Goal: Information Seeking & Learning: Learn about a topic

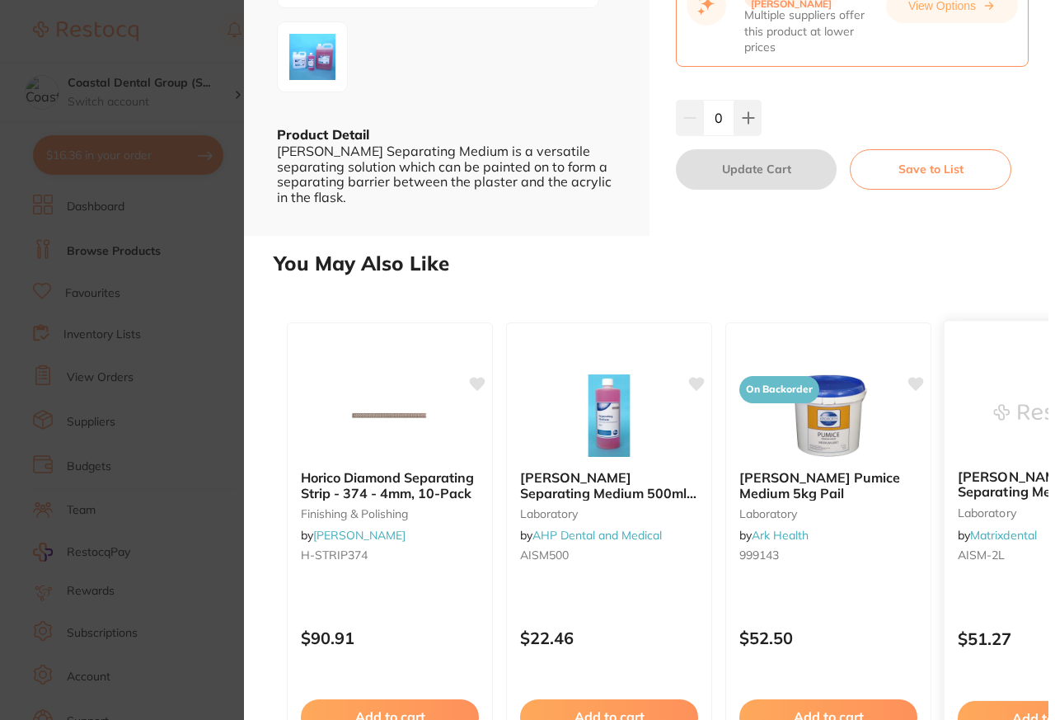
scroll to position [334, 0]
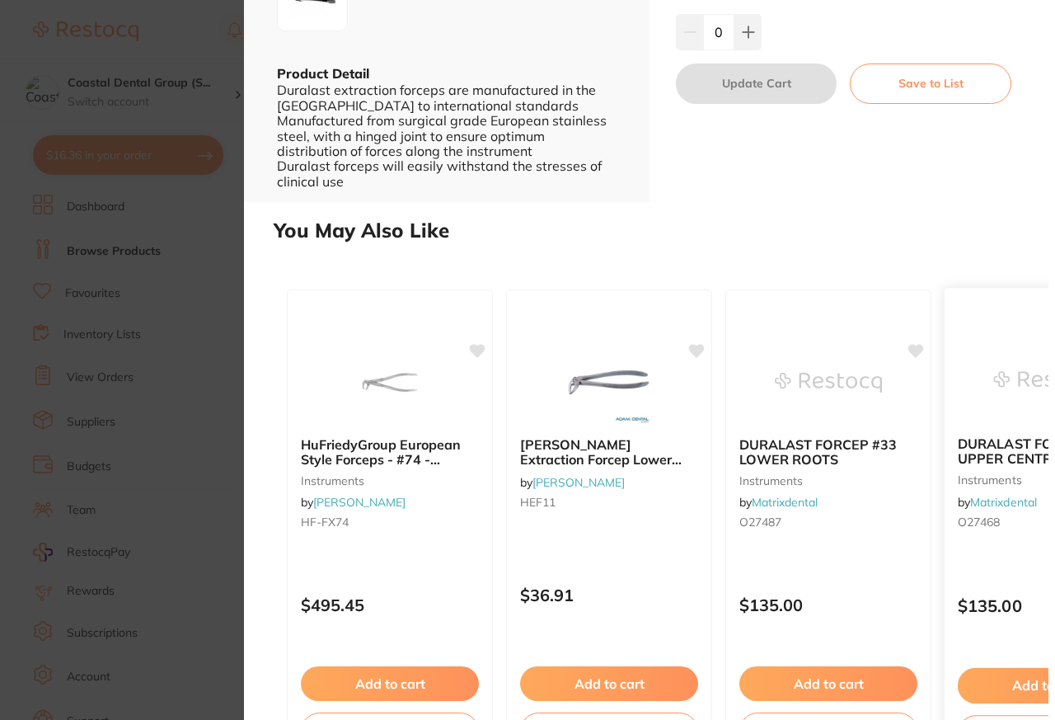
scroll to position [385, 0]
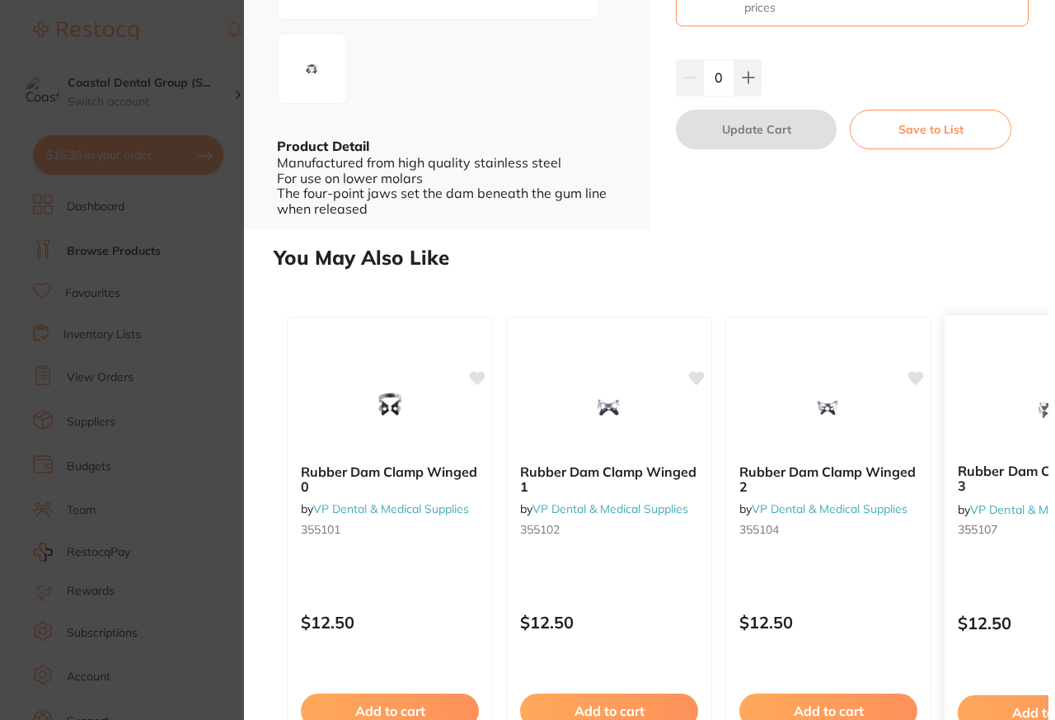
scroll to position [340, 0]
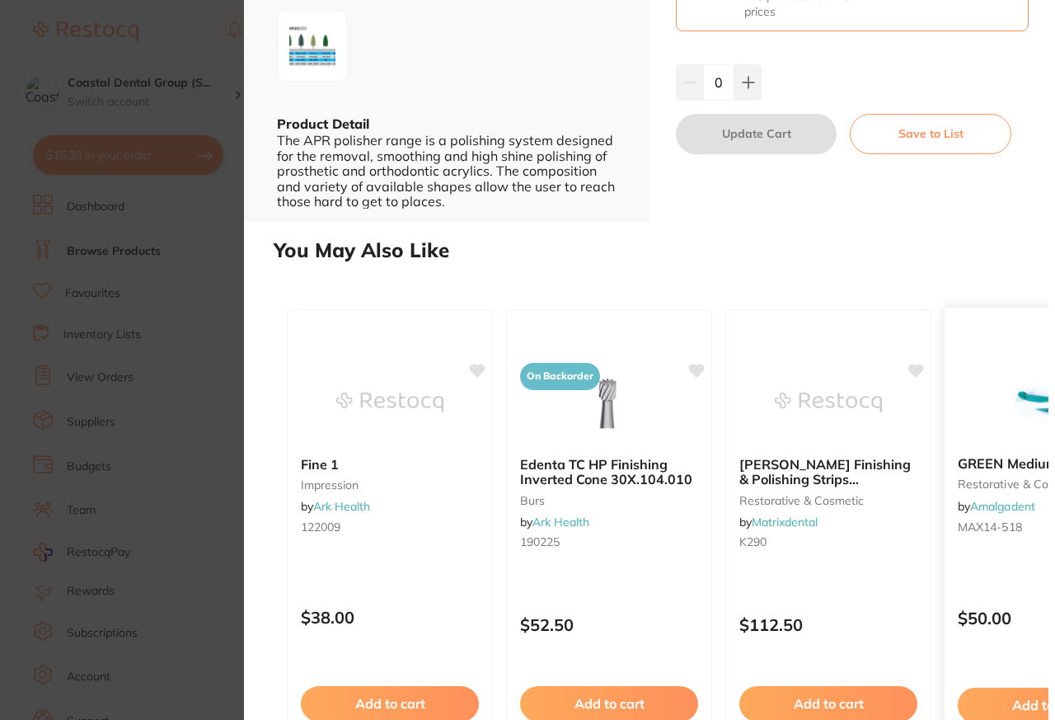
scroll to position [354, 0]
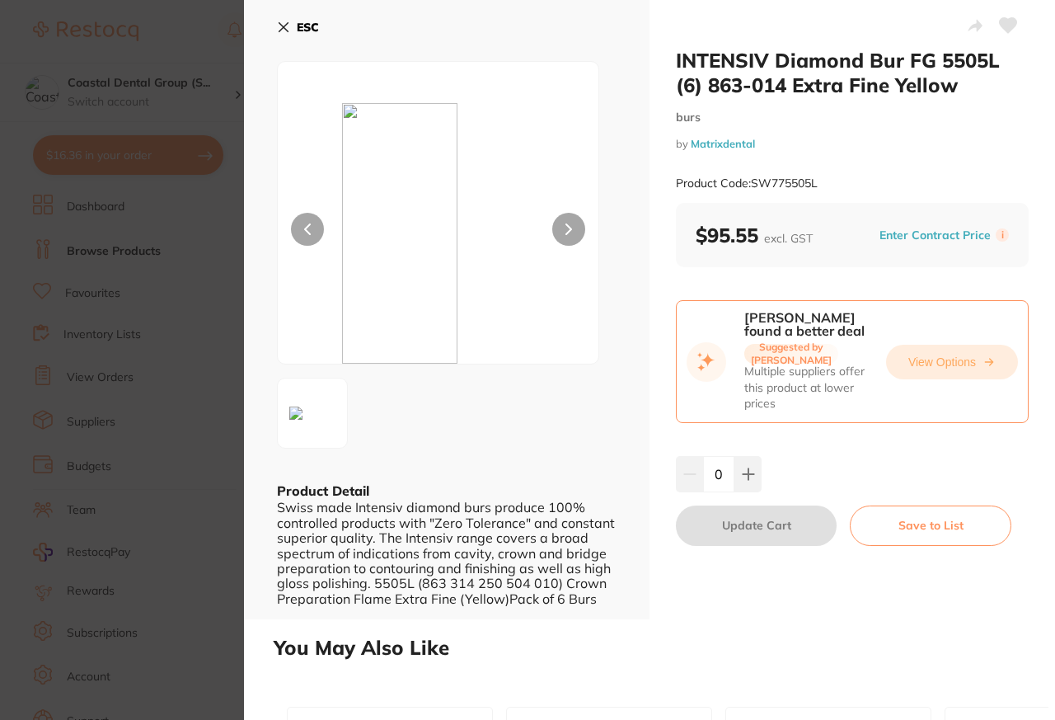
click at [930, 362] on button "View Options" at bounding box center [952, 362] width 132 height 35
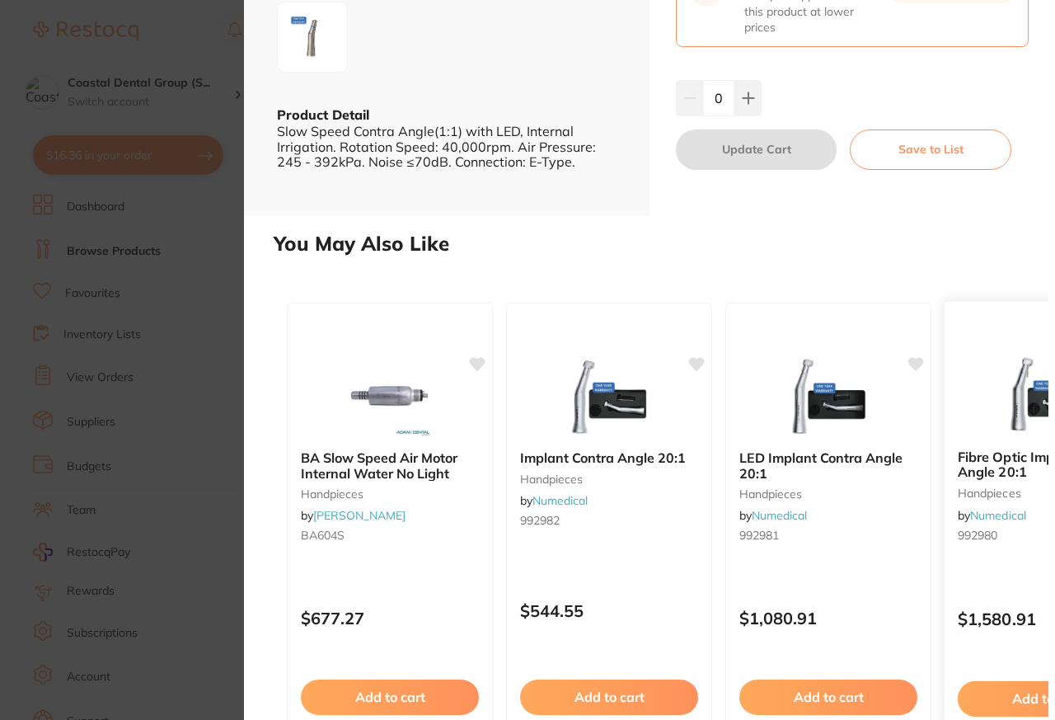
scroll to position [359, 0]
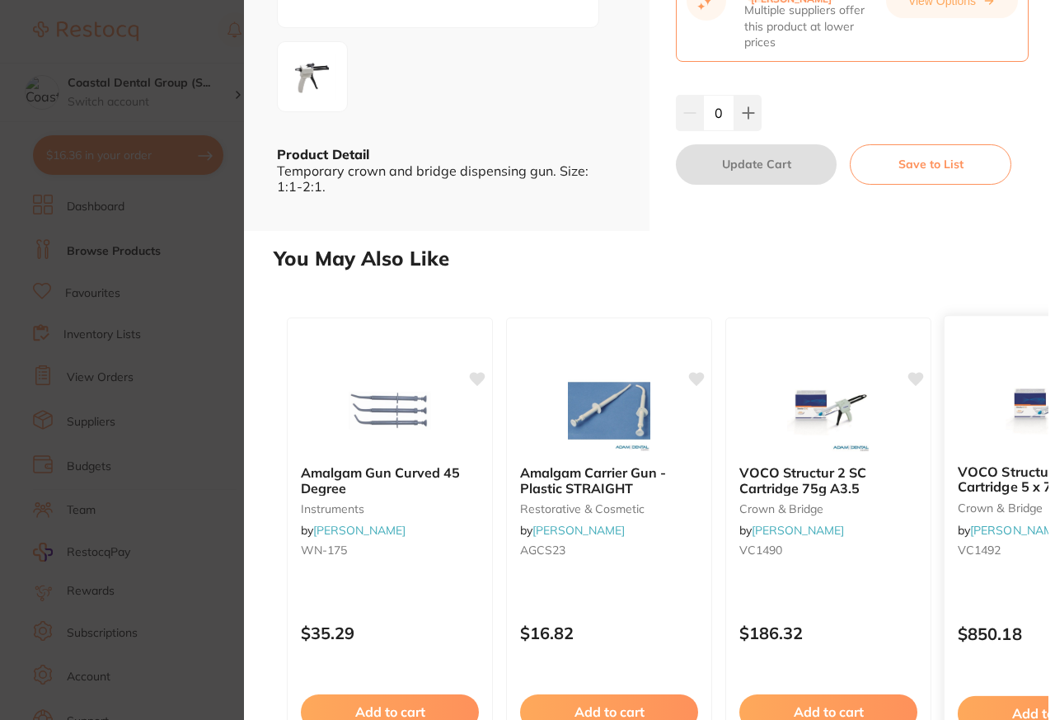
scroll to position [334, 0]
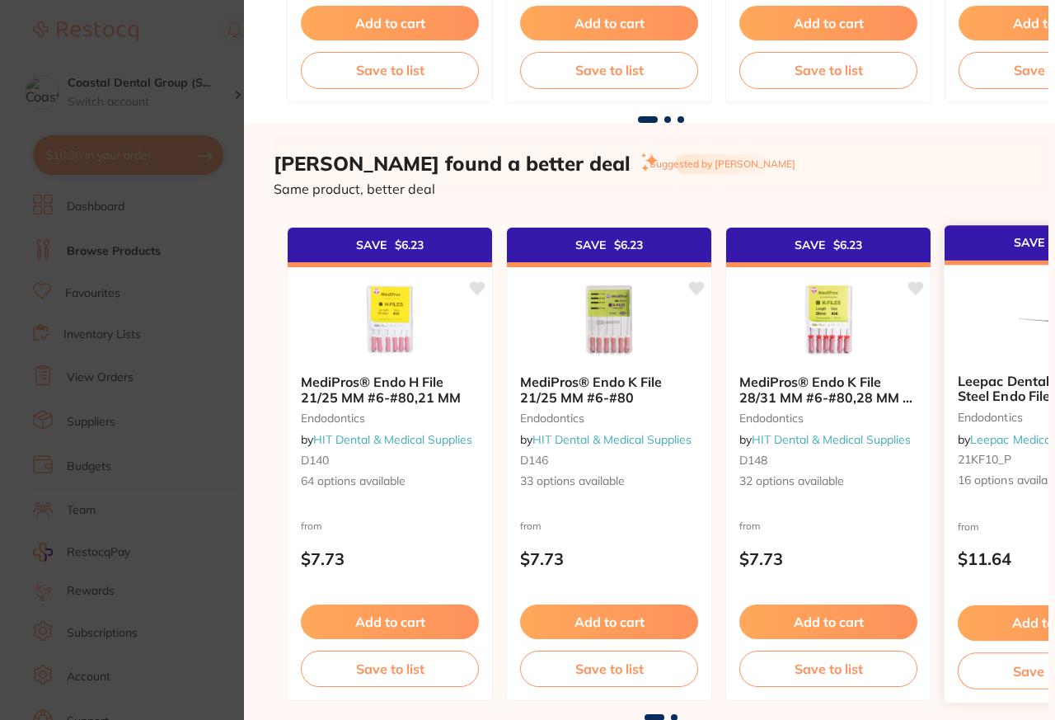
click at [946, 309] on div at bounding box center [1048, 318] width 206 height 83
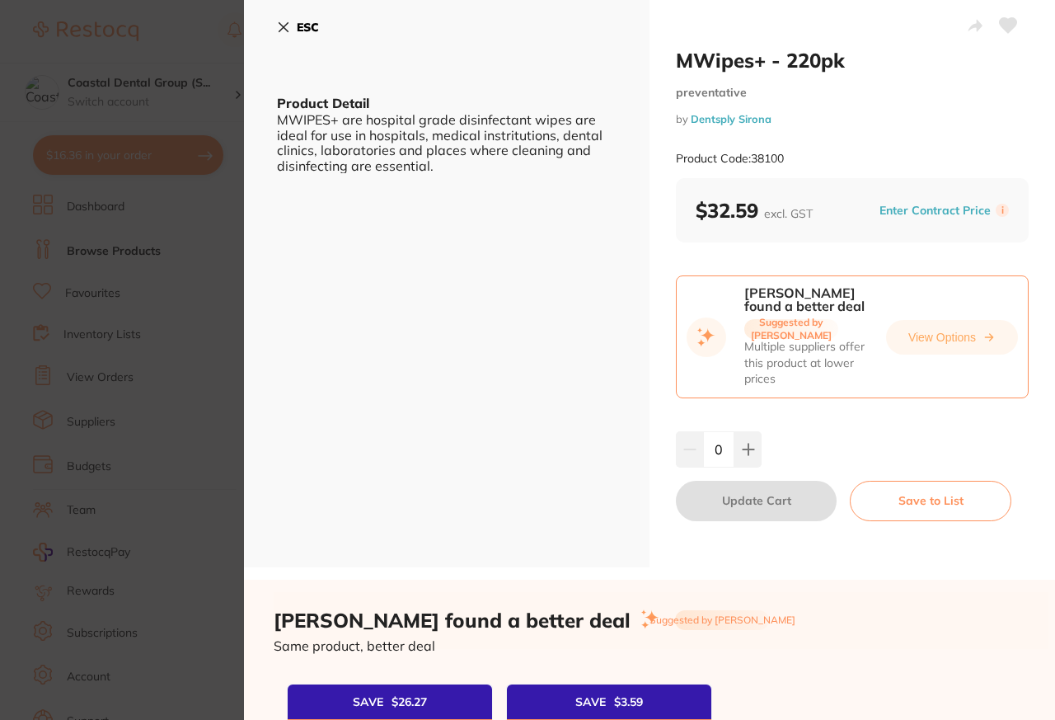
scroll to position [458, 0]
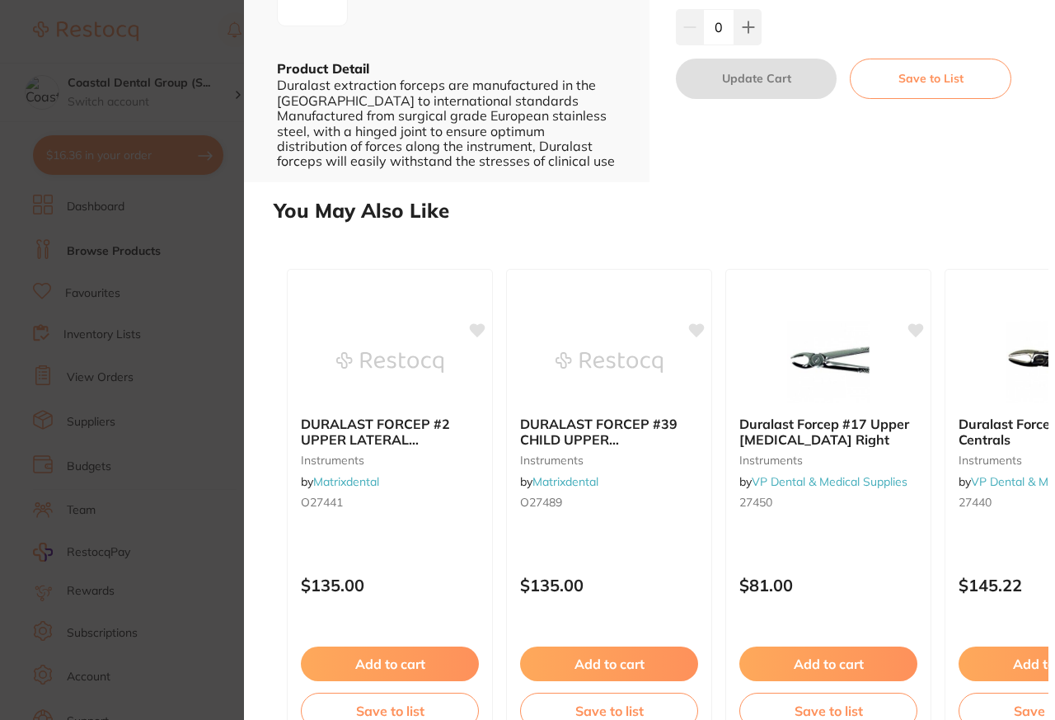
scroll to position [73, 0]
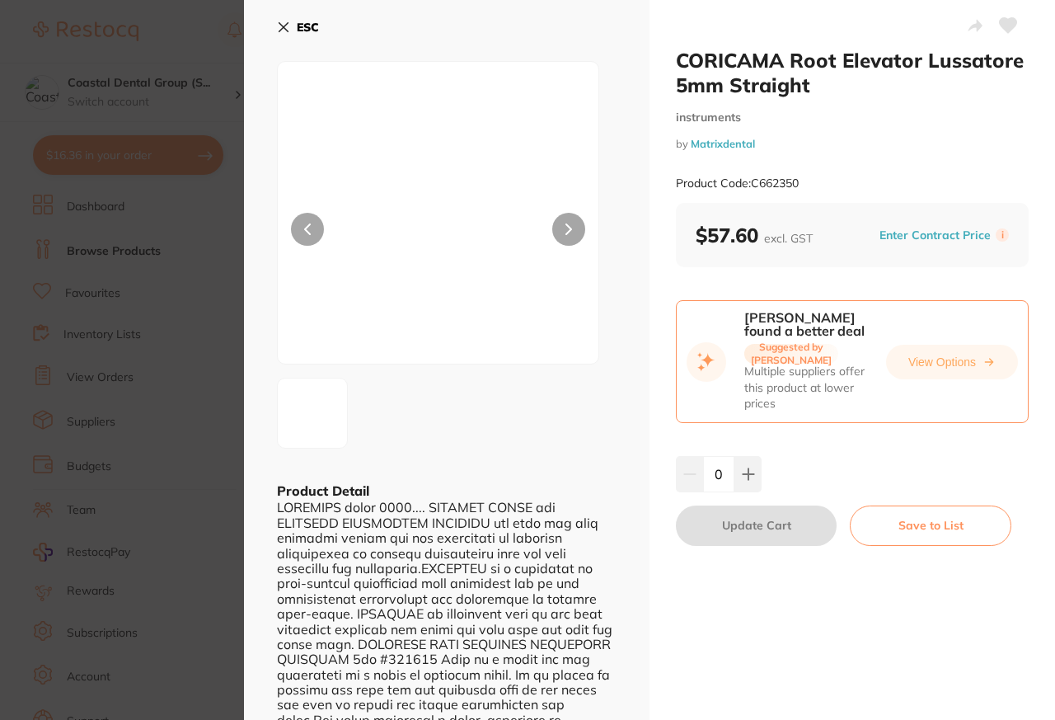
scroll to position [1729, 0]
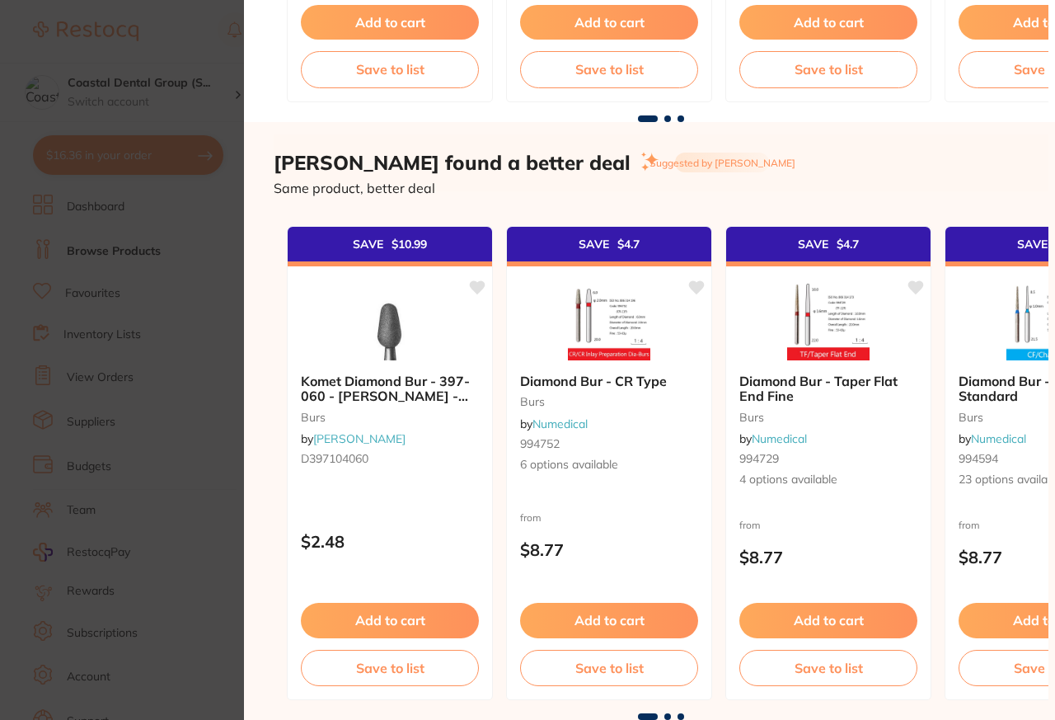
click at [942, 380] on div "SAVE $ 10.99 Komet Diamond Bur - 397-060 - Ruby Trimmer - Straight (HP), 1-Pack…" at bounding box center [661, 454] width 775 height 518
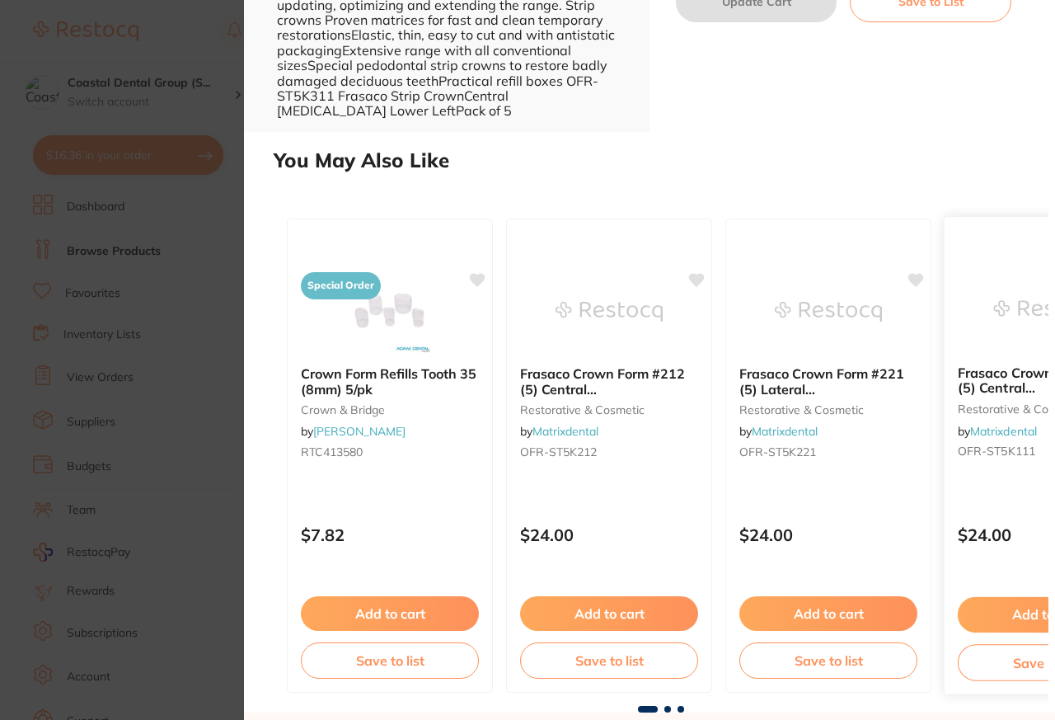
scroll to position [545, 0]
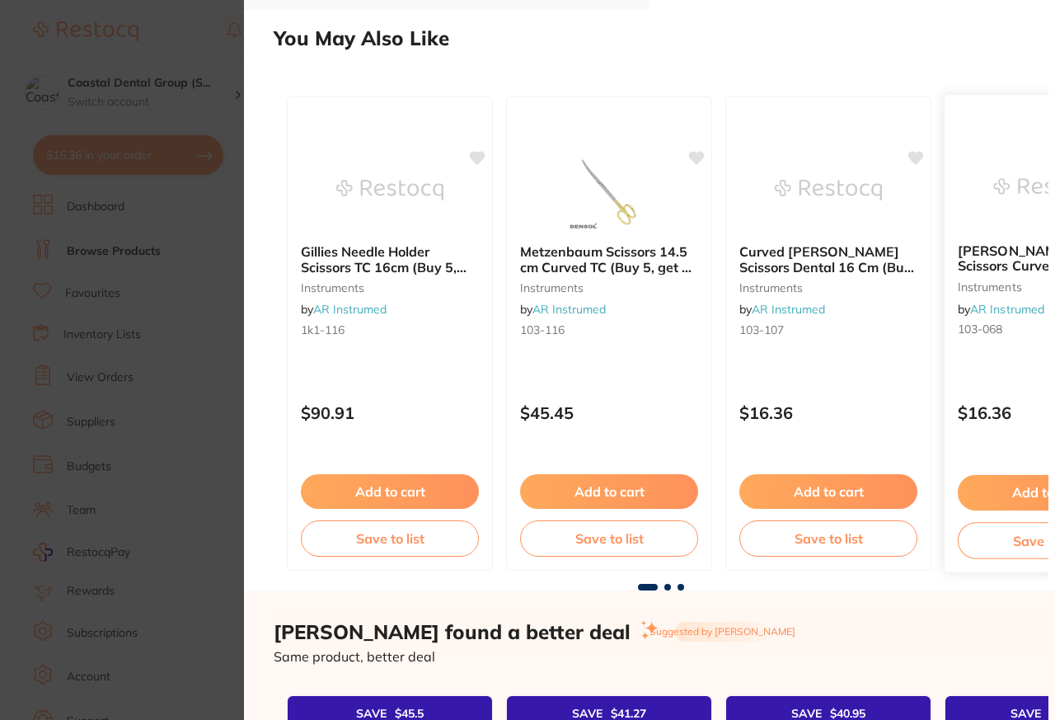
scroll to position [458, 0]
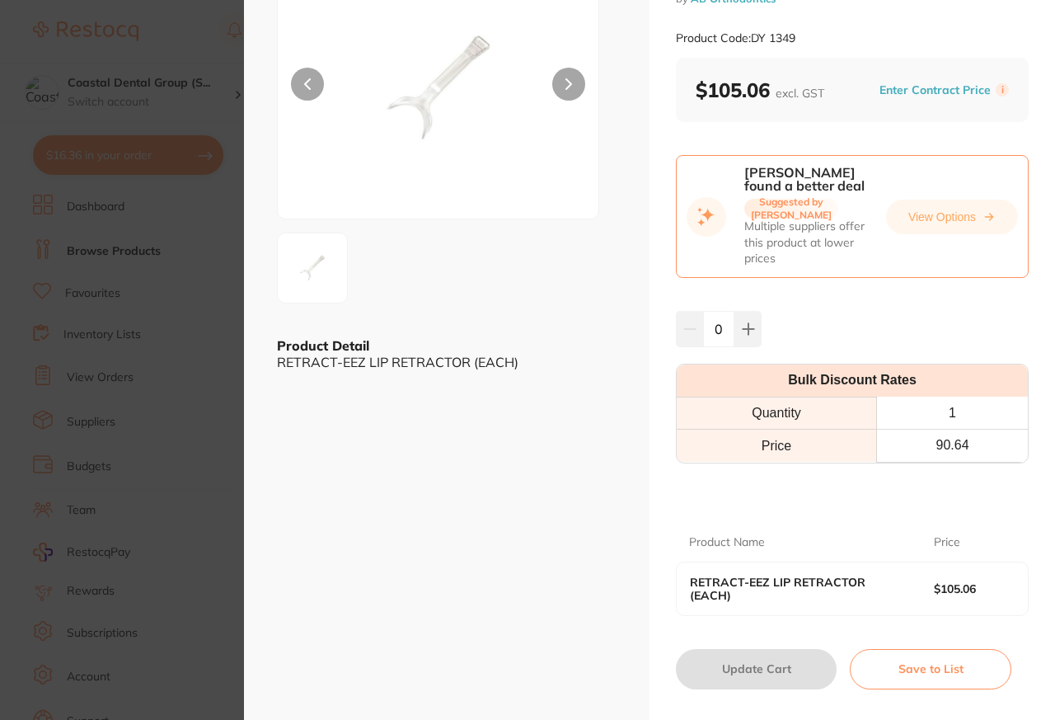
scroll to position [140, 0]
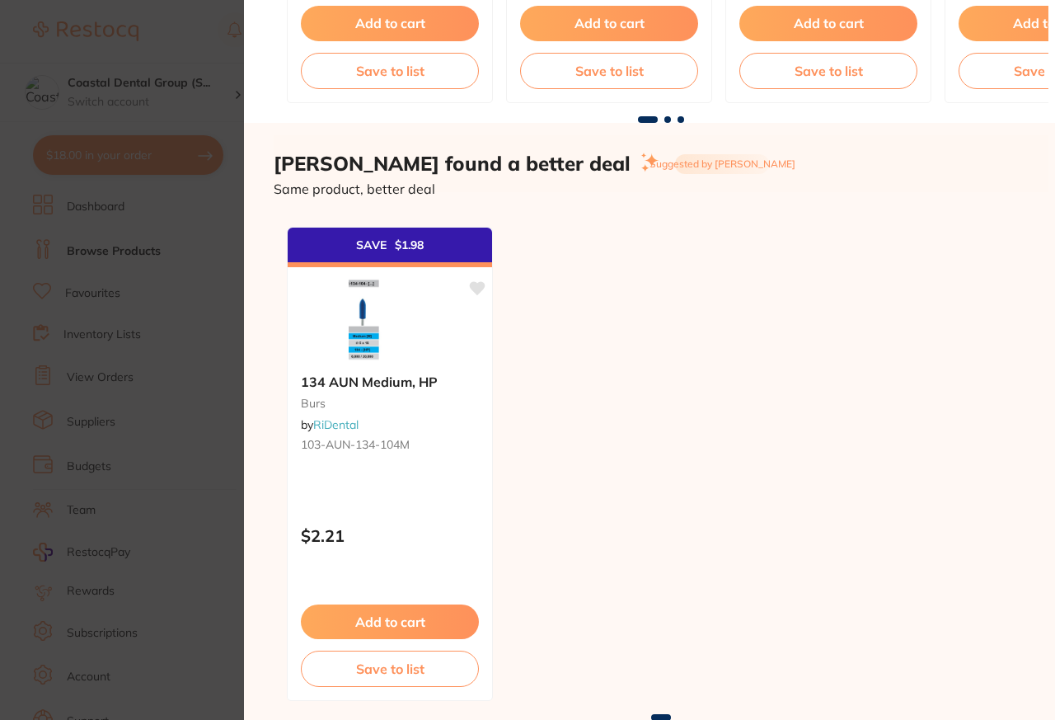
click at [941, 339] on div "SAVE $ 1.98 134 AUN Medium, HP burs by RiDental 103-AUN-134-104M $2.21 Add to c…" at bounding box center [661, 455] width 775 height 518
